Goal: Find specific page/section: Find specific page/section

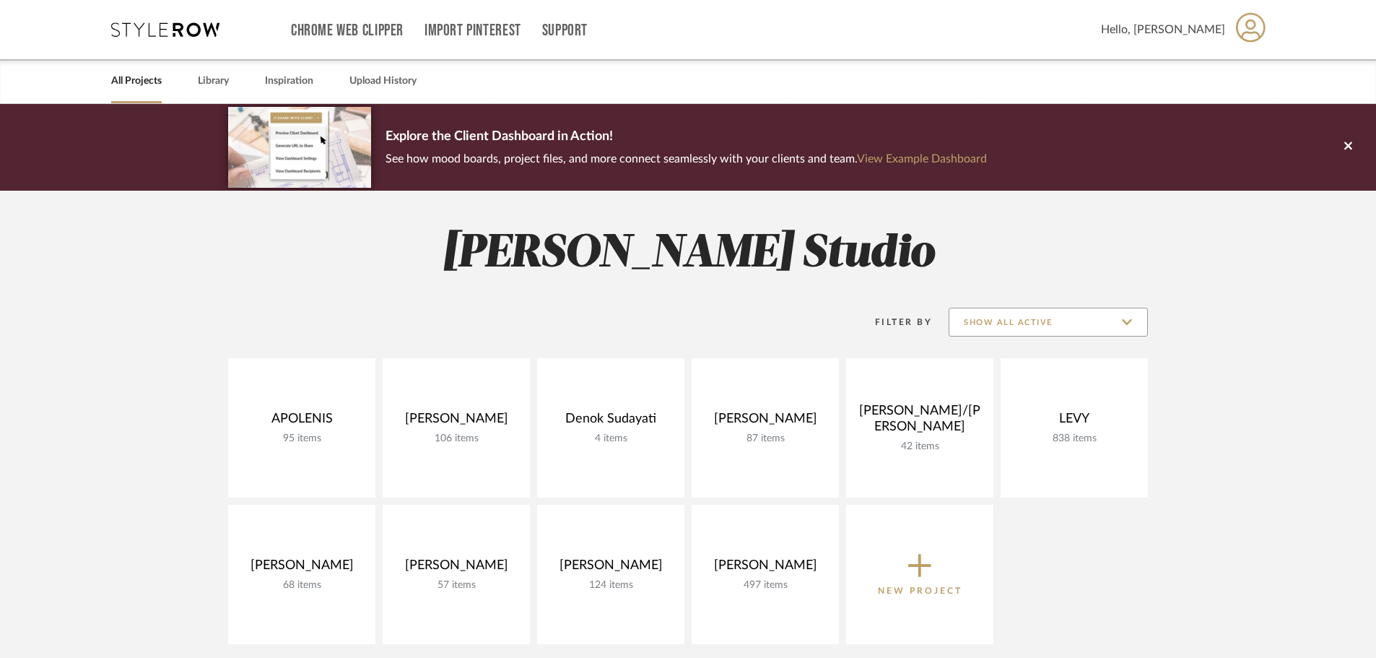
click at [1094, 309] on input "Show All Active" at bounding box center [1048, 322] width 199 height 29
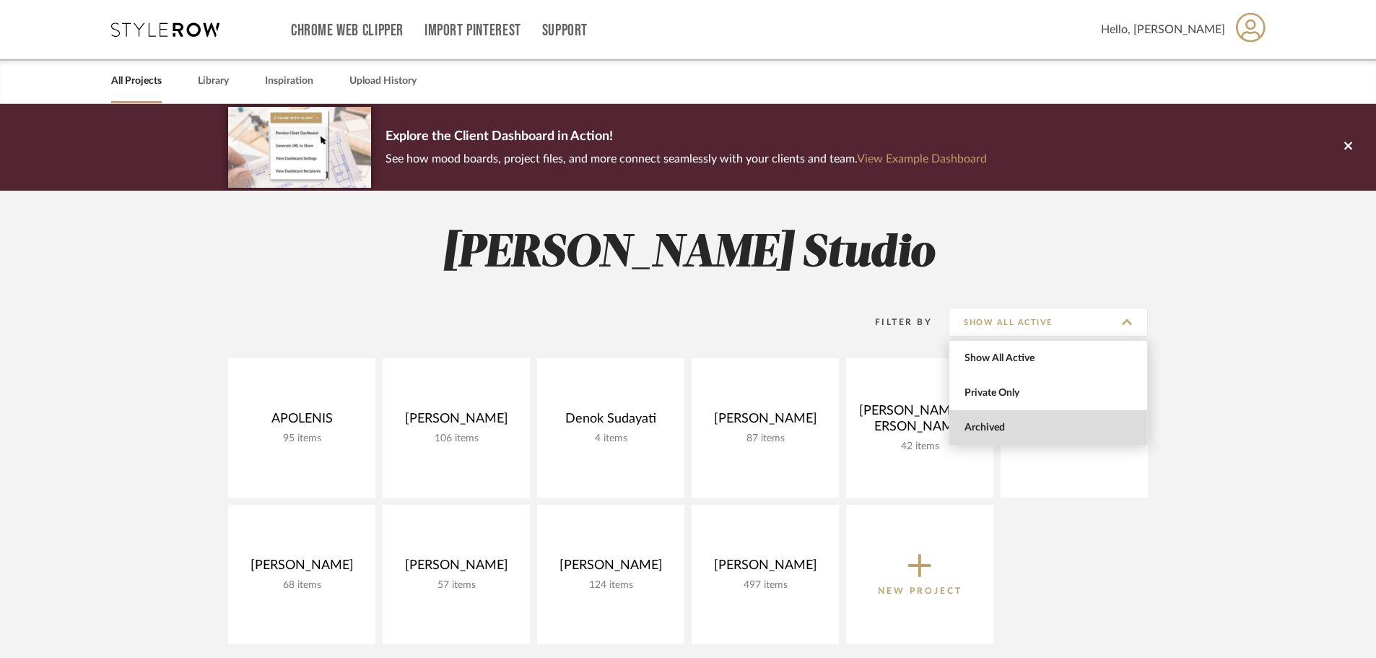
click at [1023, 435] on span "Archived" at bounding box center [1048, 427] width 198 height 35
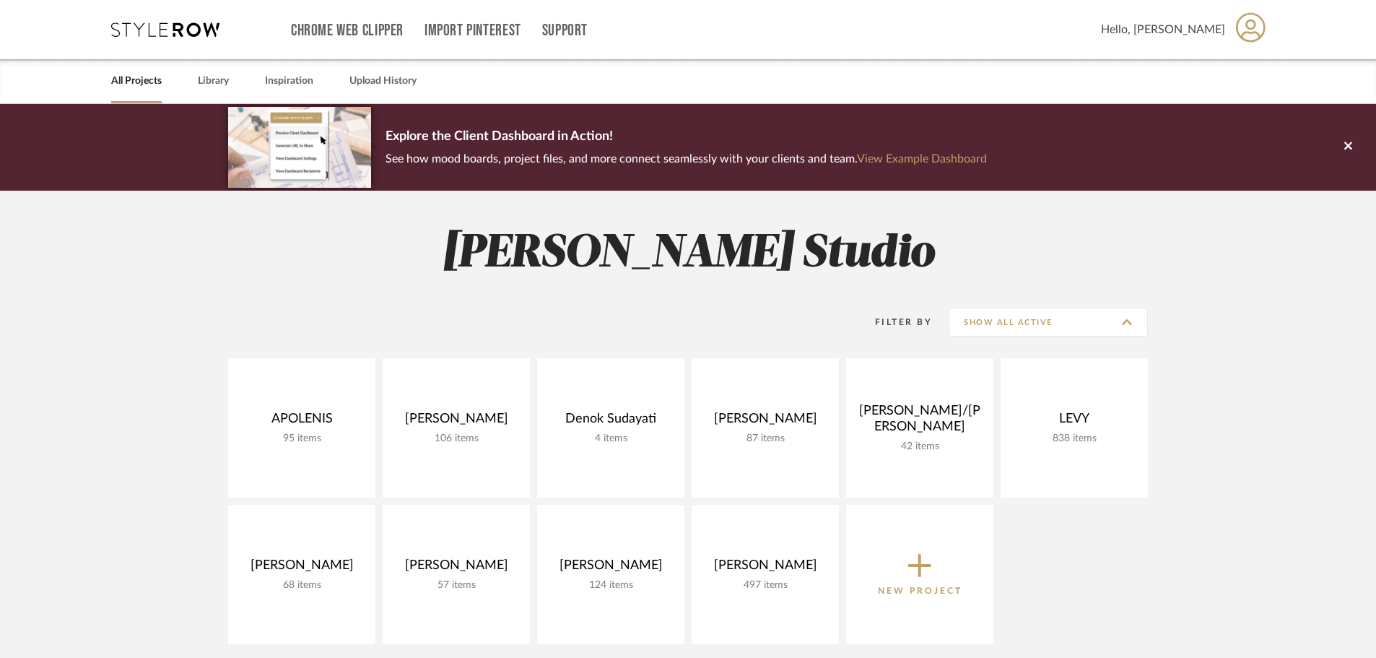
type input "Archived"
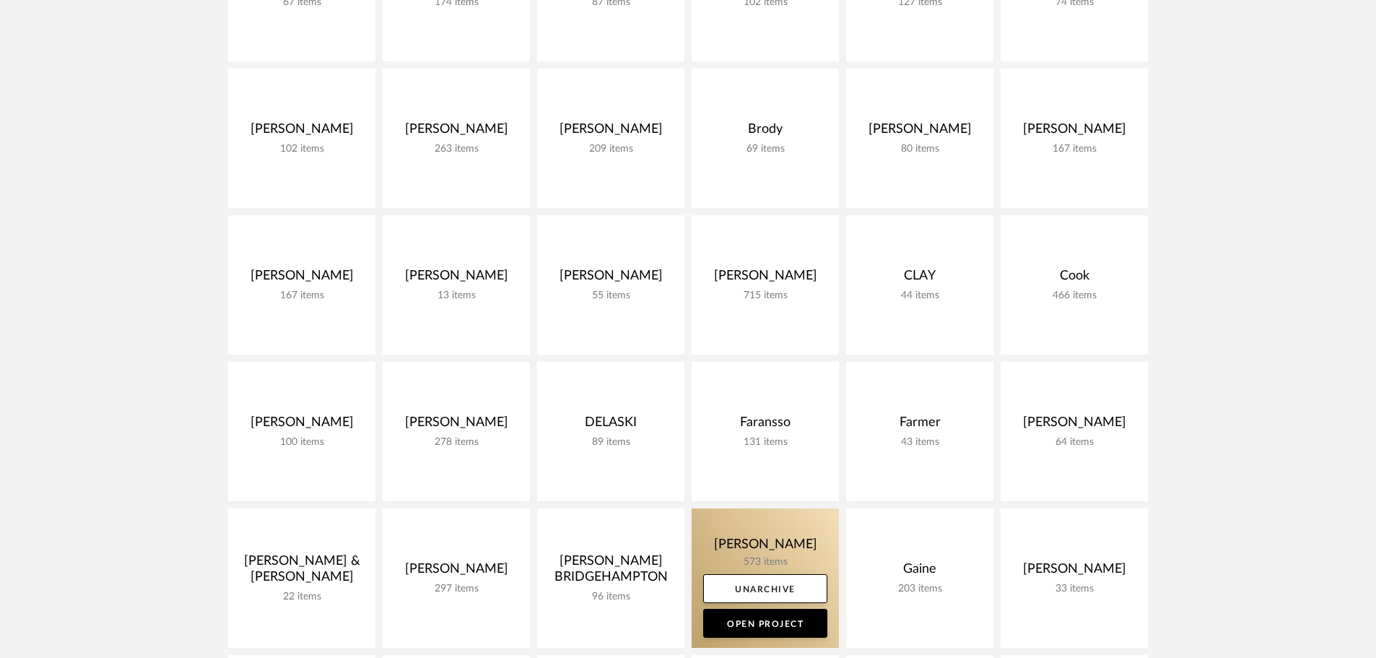
scroll to position [722, 0]
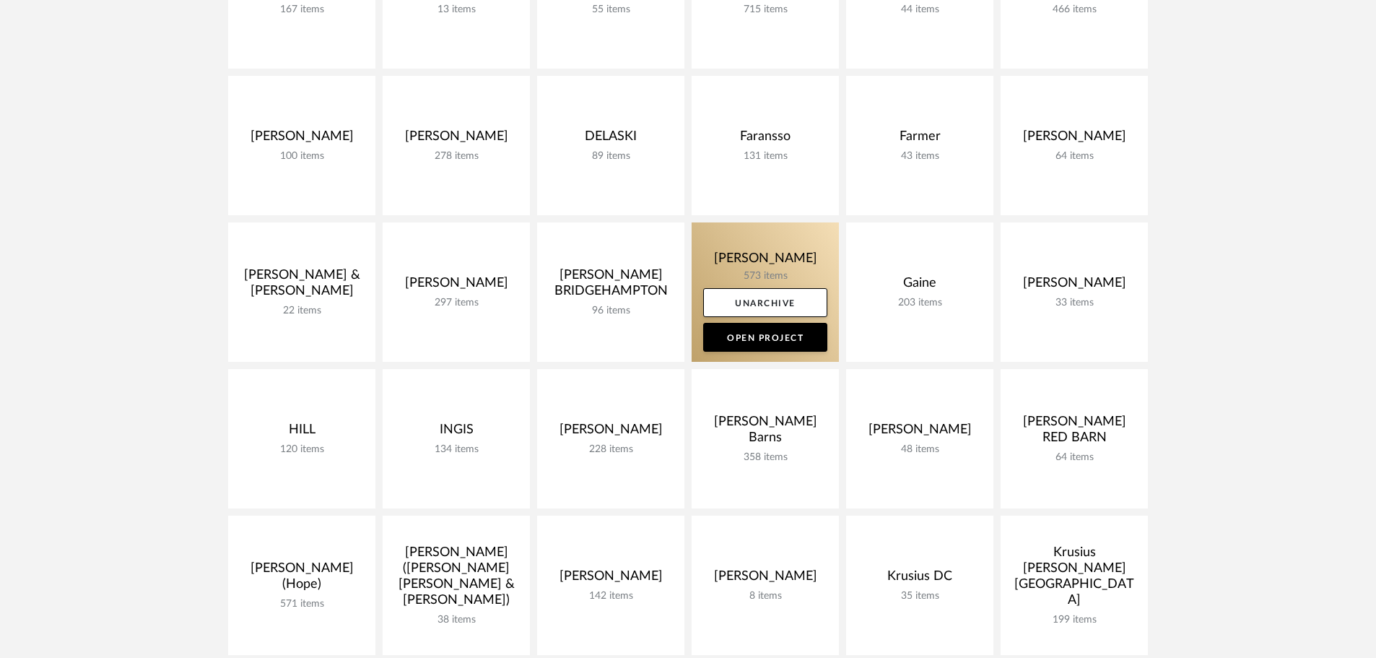
click at [772, 270] on link at bounding box center [765, 291] width 147 height 139
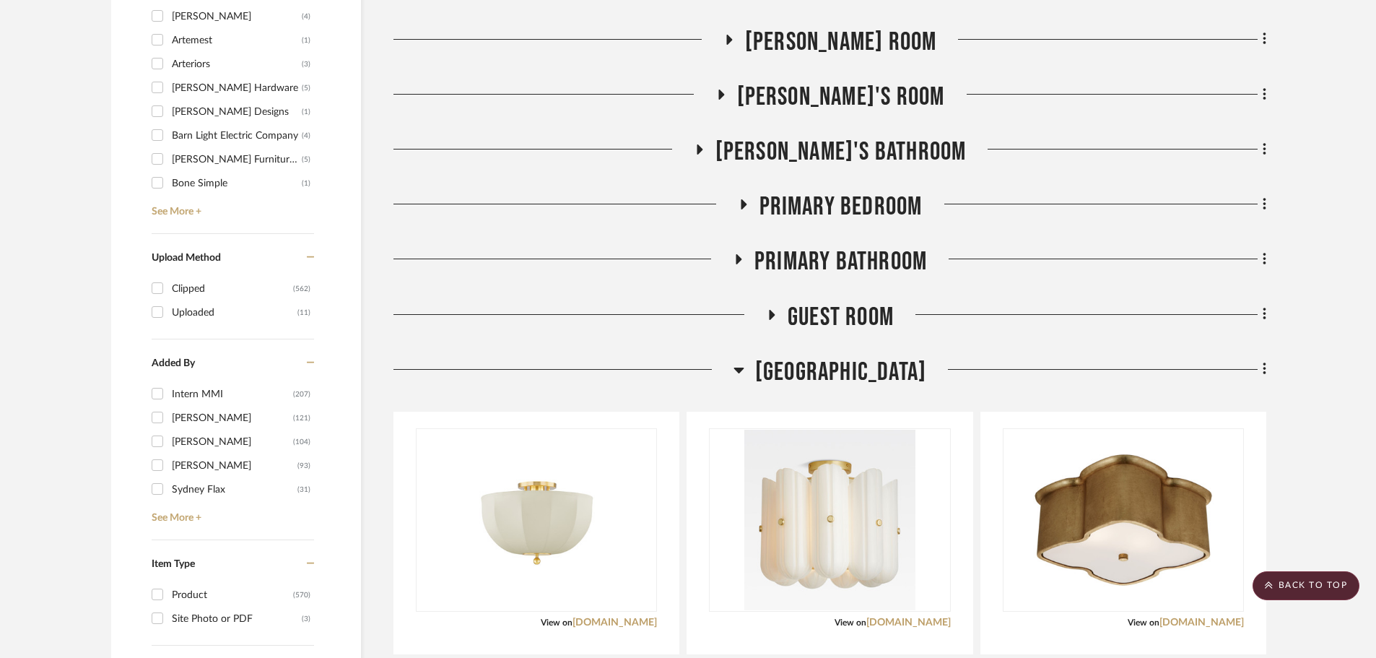
scroll to position [1805, 0]
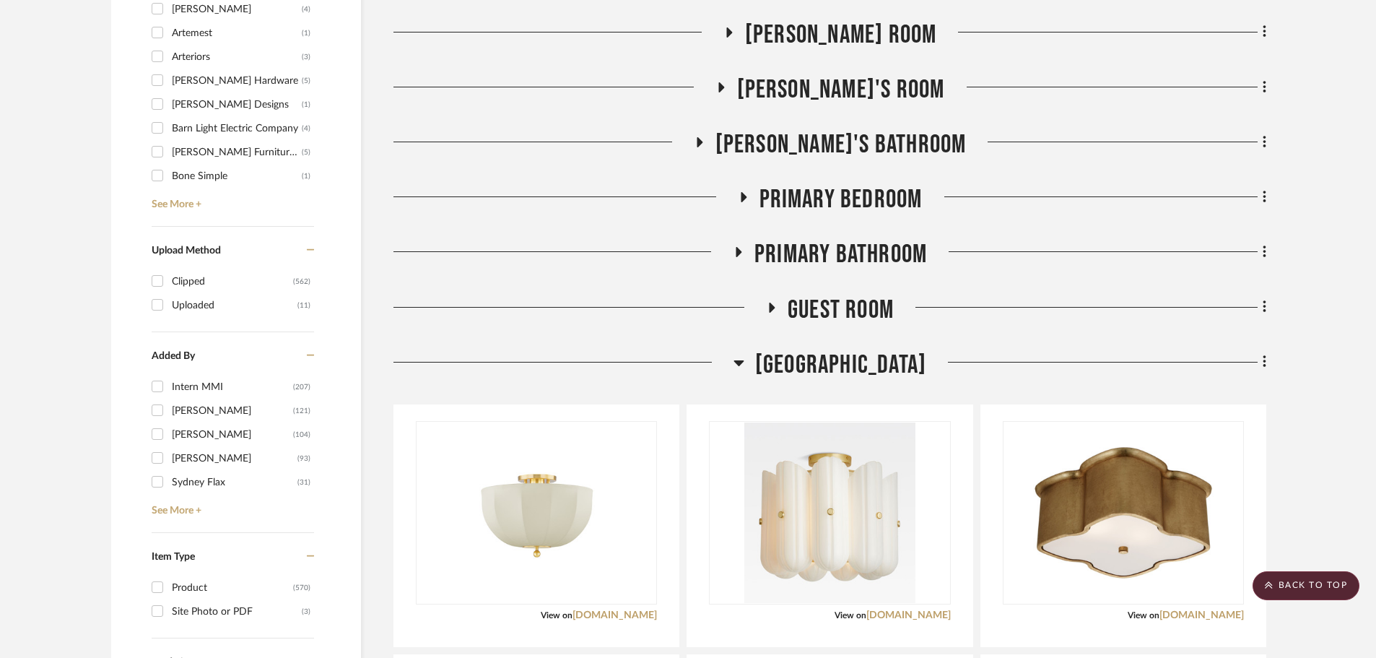
click at [744, 365] on icon at bounding box center [738, 362] width 11 height 17
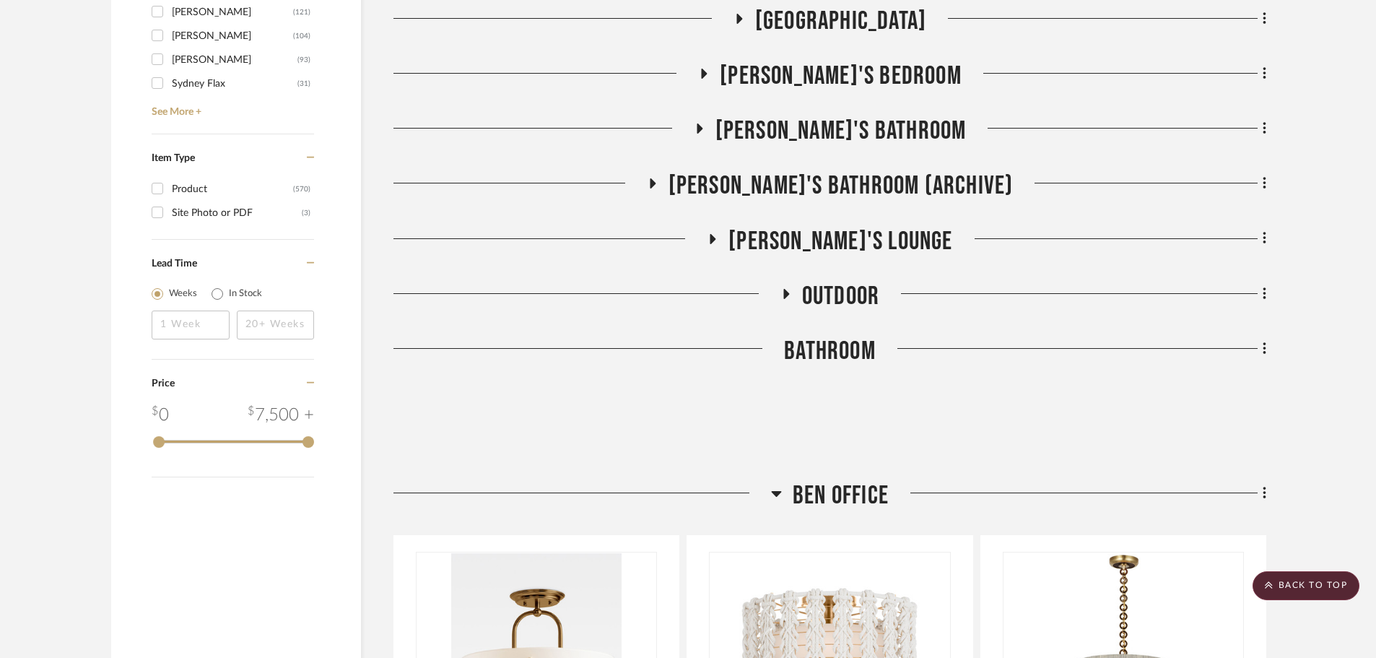
scroll to position [2238, 0]
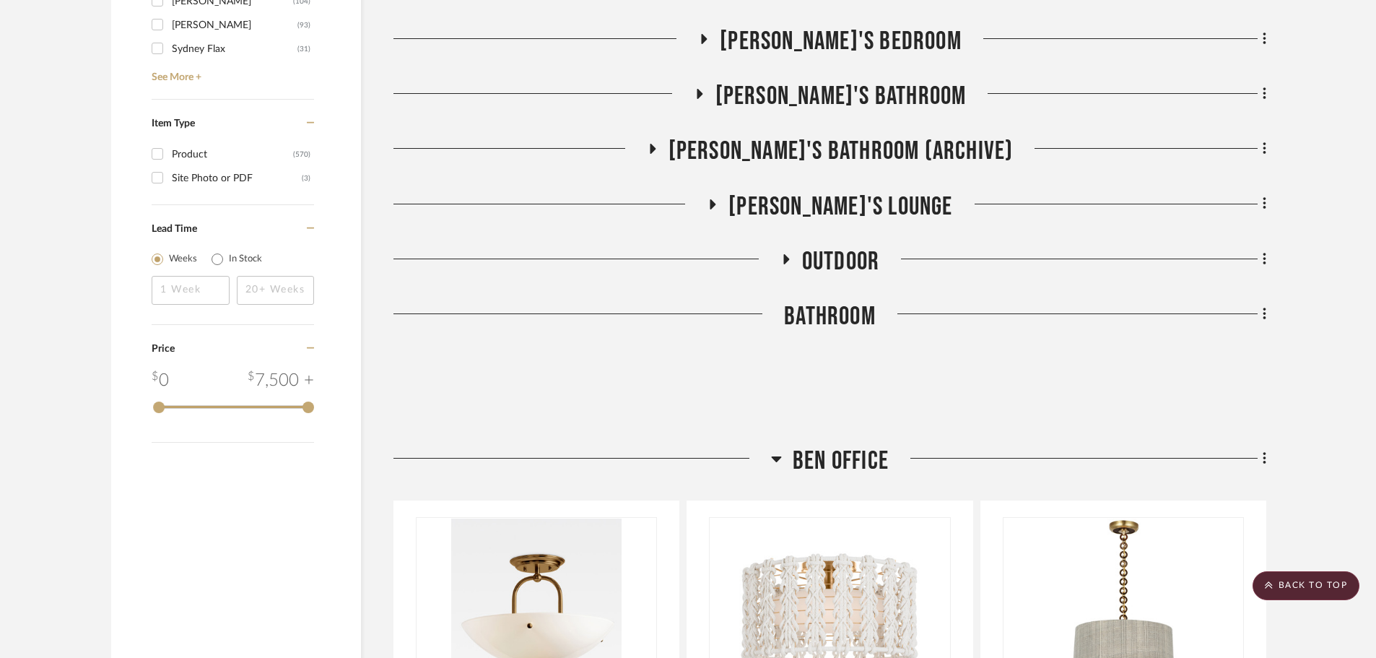
click at [780, 456] on icon at bounding box center [777, 459] width 10 height 6
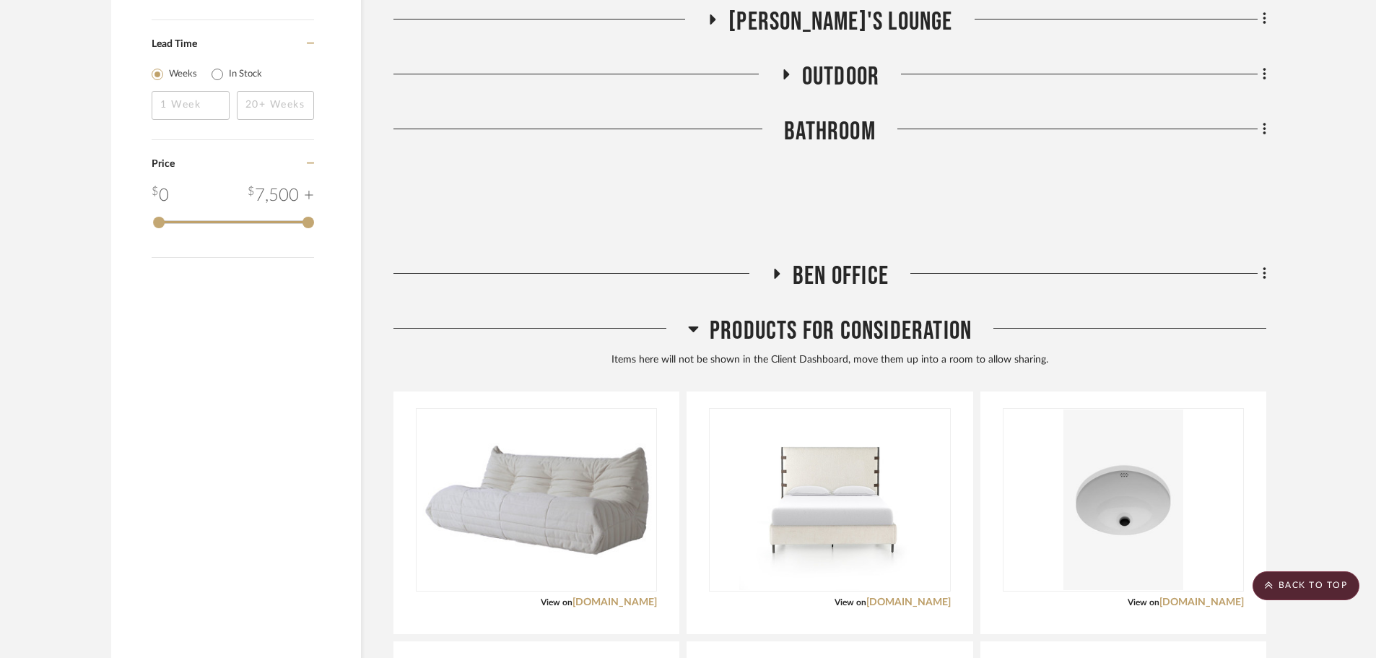
scroll to position [2455, 0]
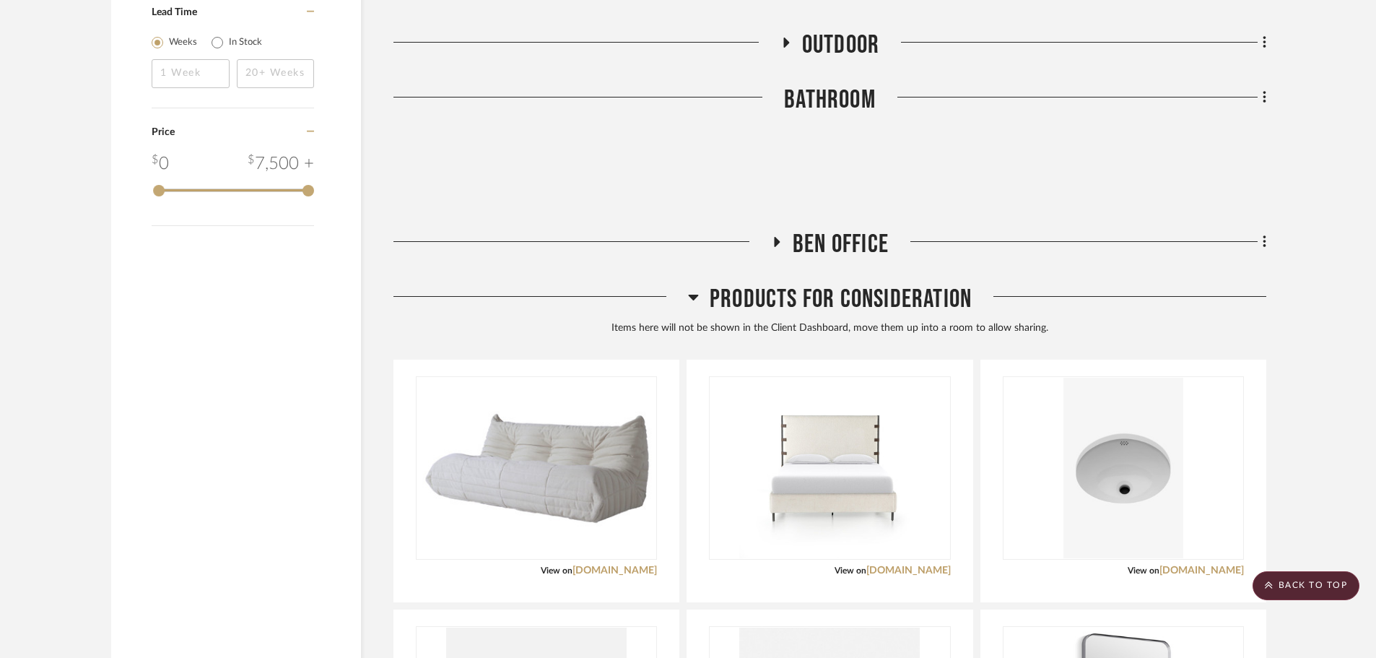
click at [778, 95] on div at bounding box center [588, 102] width 391 height 37
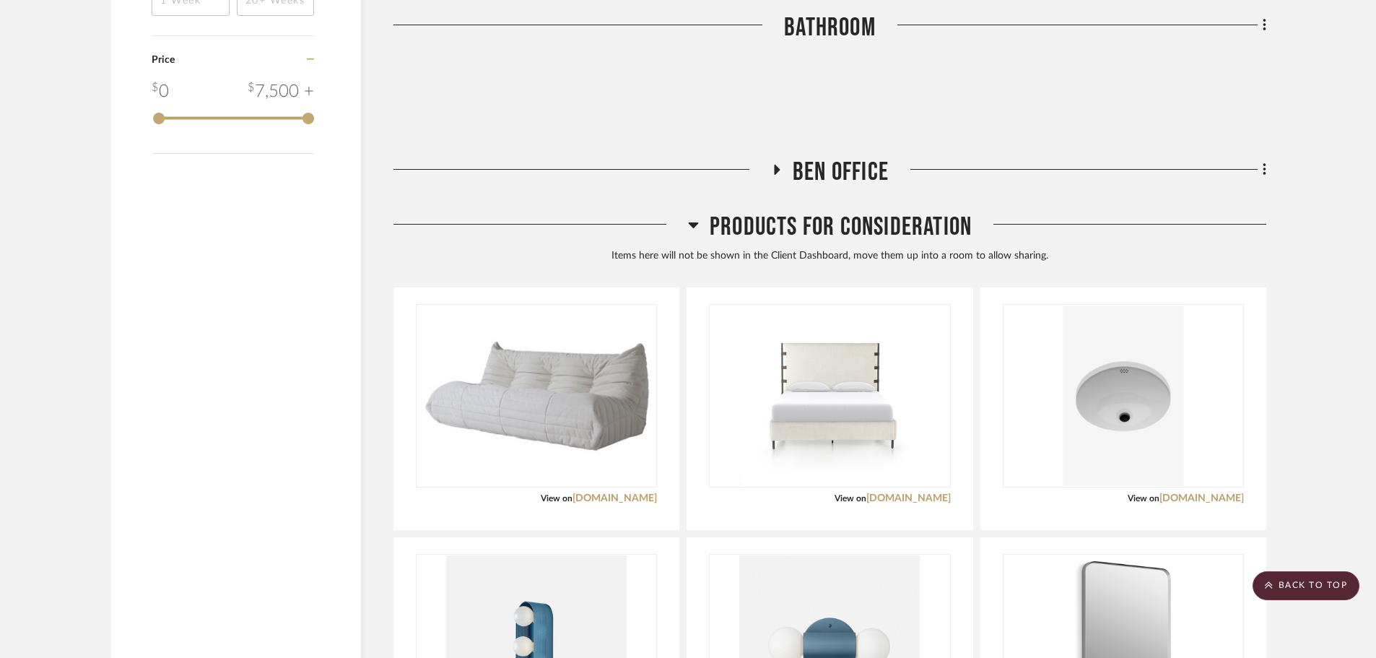
click at [691, 227] on icon at bounding box center [693, 224] width 11 height 17
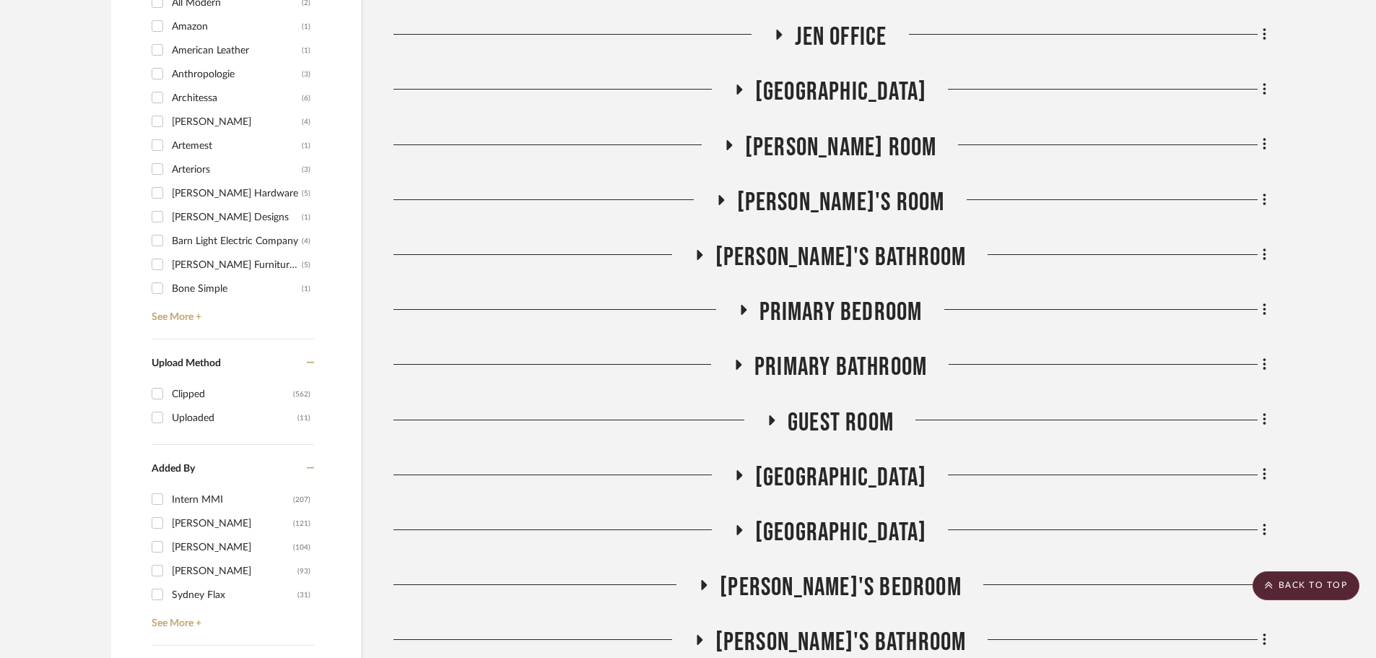
scroll to position [1674, 0]
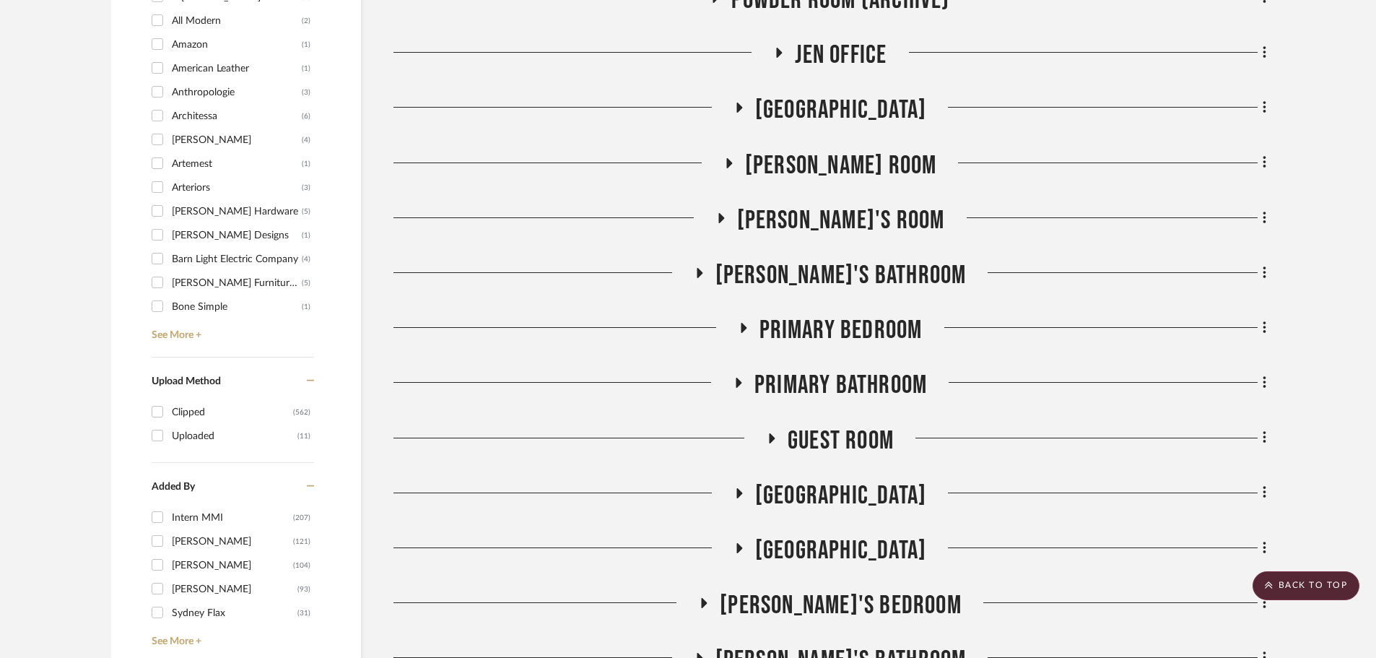
click at [739, 330] on icon at bounding box center [742, 328] width 17 height 11
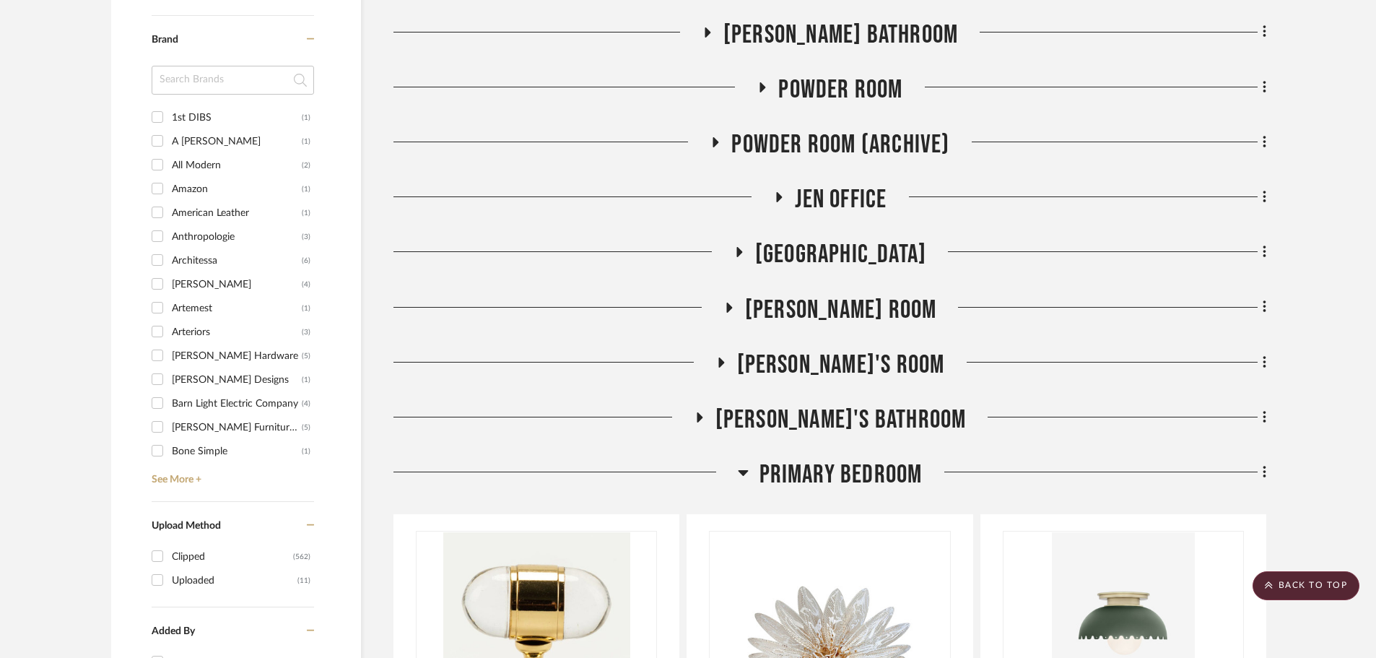
scroll to position [1313, 0]
